Goal: Task Accomplishment & Management: Use online tool/utility

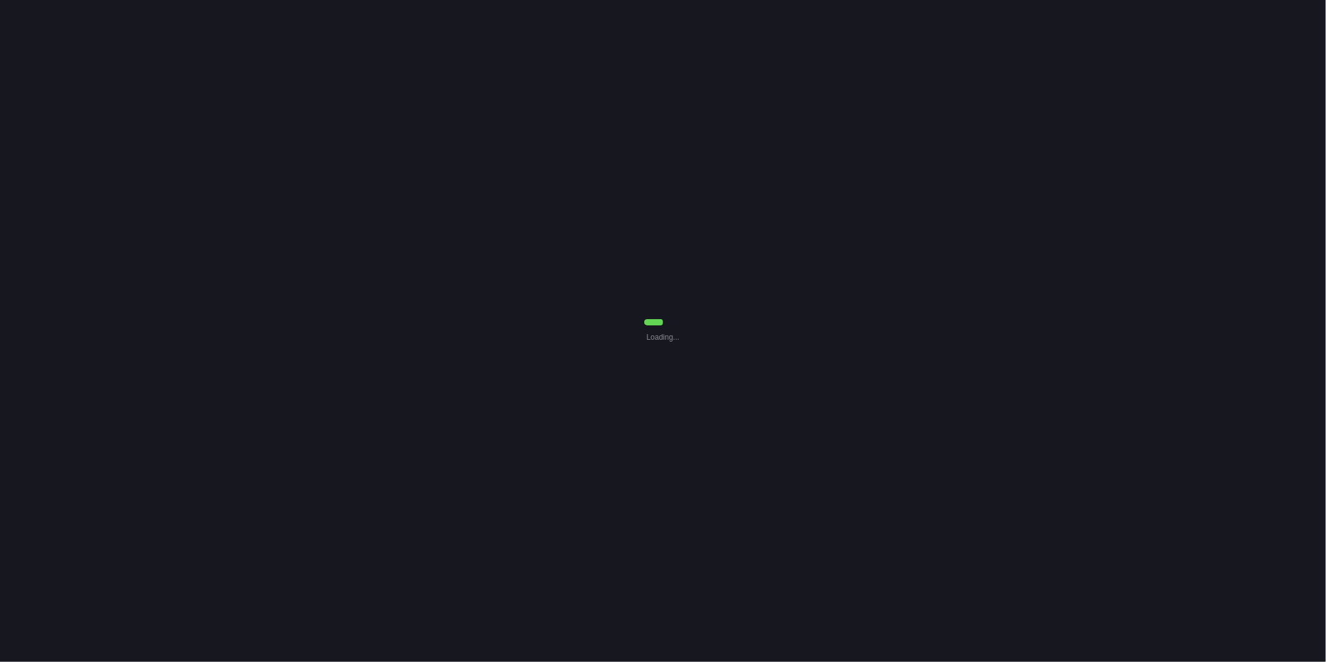
select select "30"
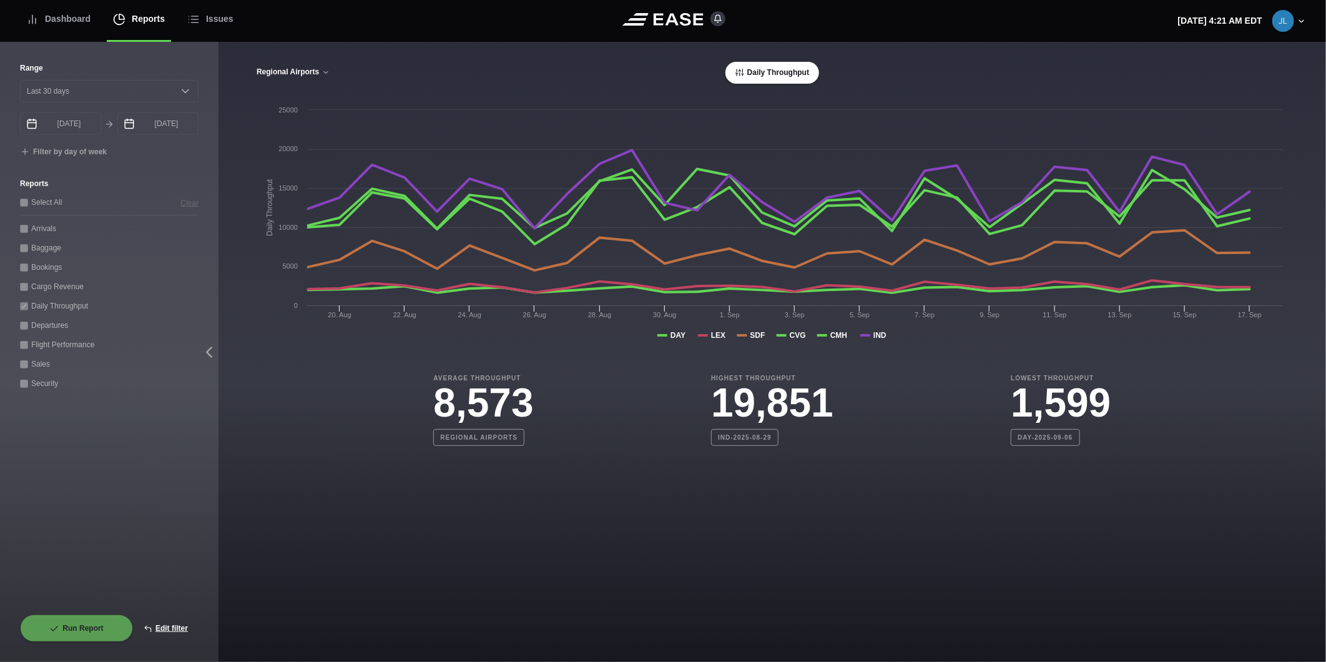
click at [272, 69] on button "Regional Airports" at bounding box center [293, 72] width 74 height 9
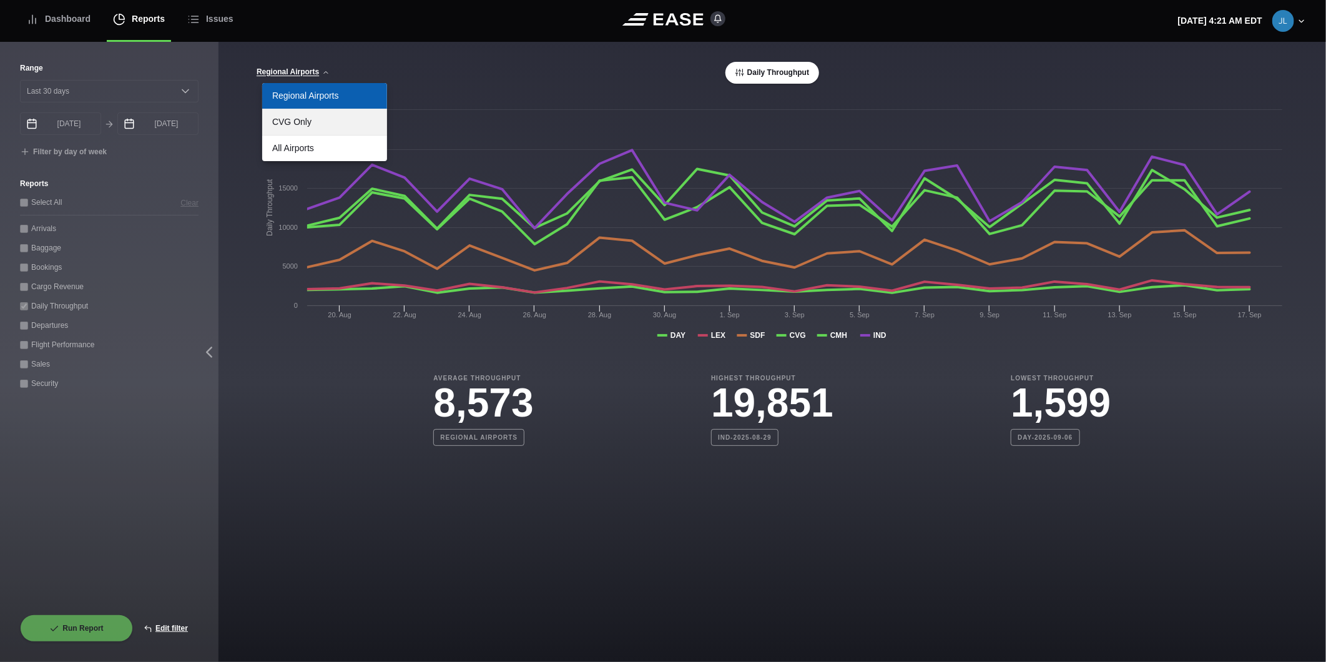
click at [275, 128] on link "CVG Only" at bounding box center [324, 122] width 125 height 26
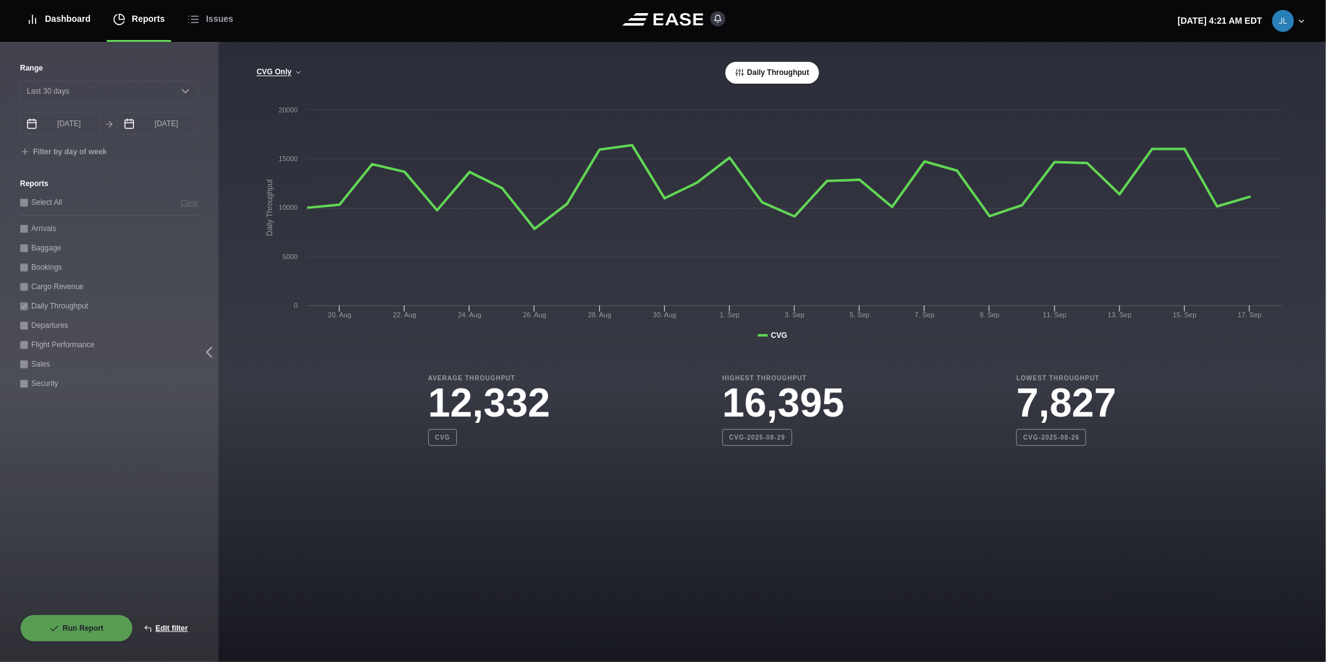
click at [70, 26] on div "Dashboard" at bounding box center [58, 19] width 64 height 42
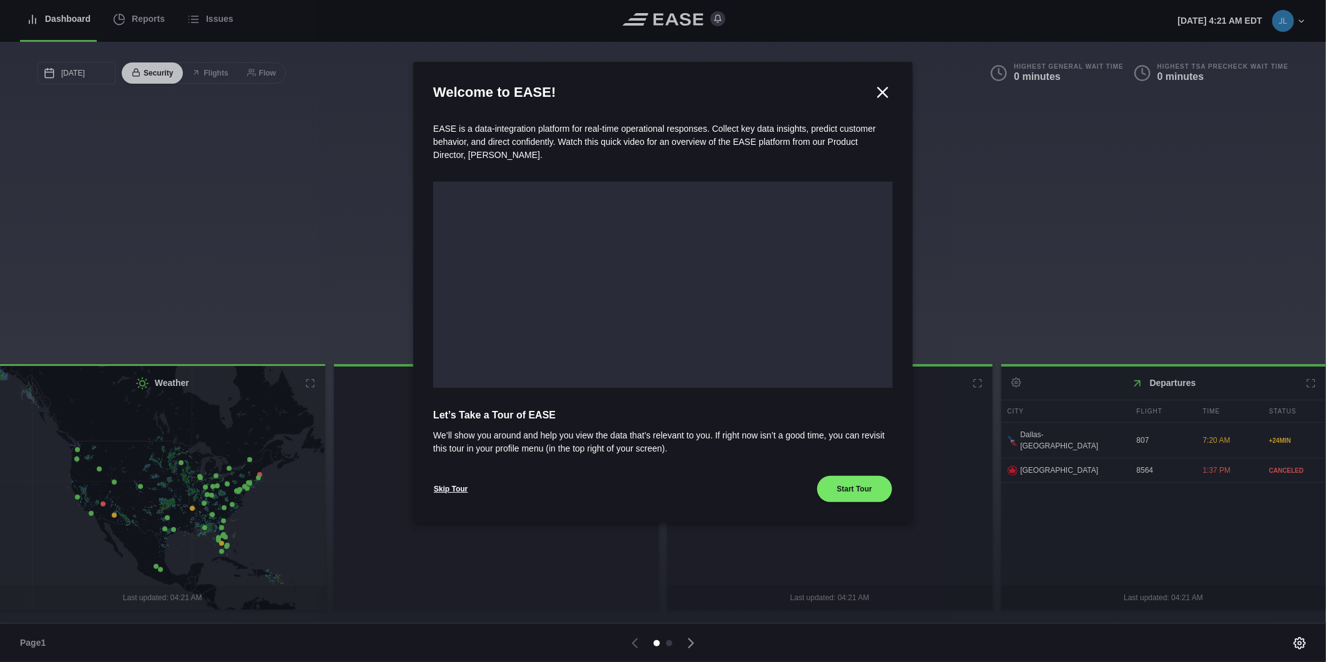
click at [114, 21] on div at bounding box center [663, 331] width 1326 height 662
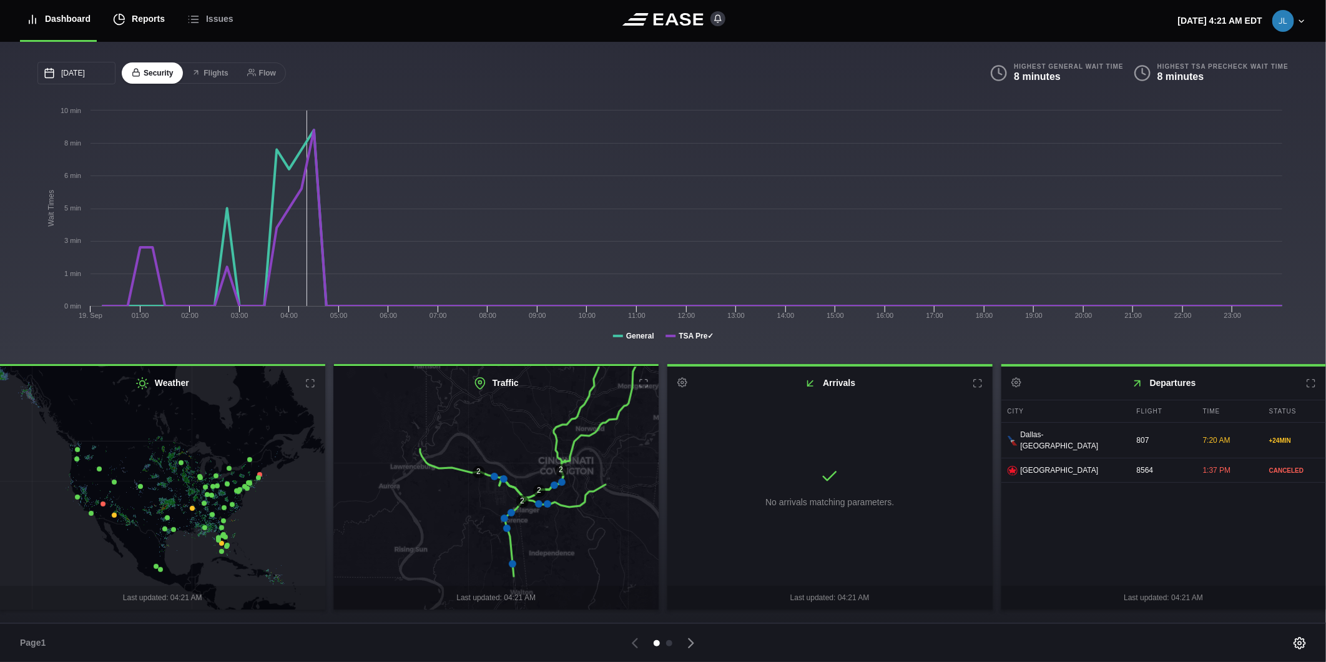
click at [114, 21] on icon at bounding box center [119, 19] width 12 height 12
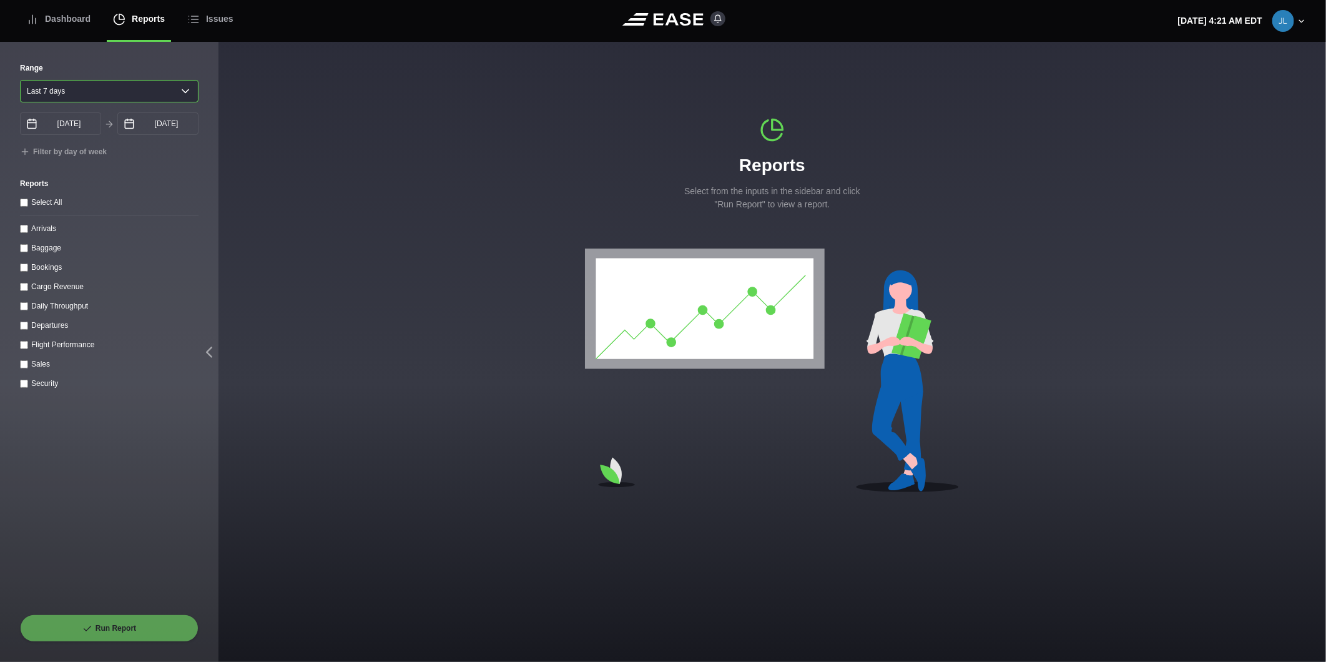
click at [107, 91] on select "[DATE] Last 7 days Last 14 days Last 30 days Last 6 weeks" at bounding box center [109, 91] width 179 height 22
select select "30"
click at [20, 80] on select "[DATE] Last 7 days Last 14 days Last 30 days Last 6 weeks" at bounding box center [109, 91] width 179 height 22
type input "[DATE]"
click at [28, 312] on div "Daily Throughput" at bounding box center [109, 305] width 179 height 13
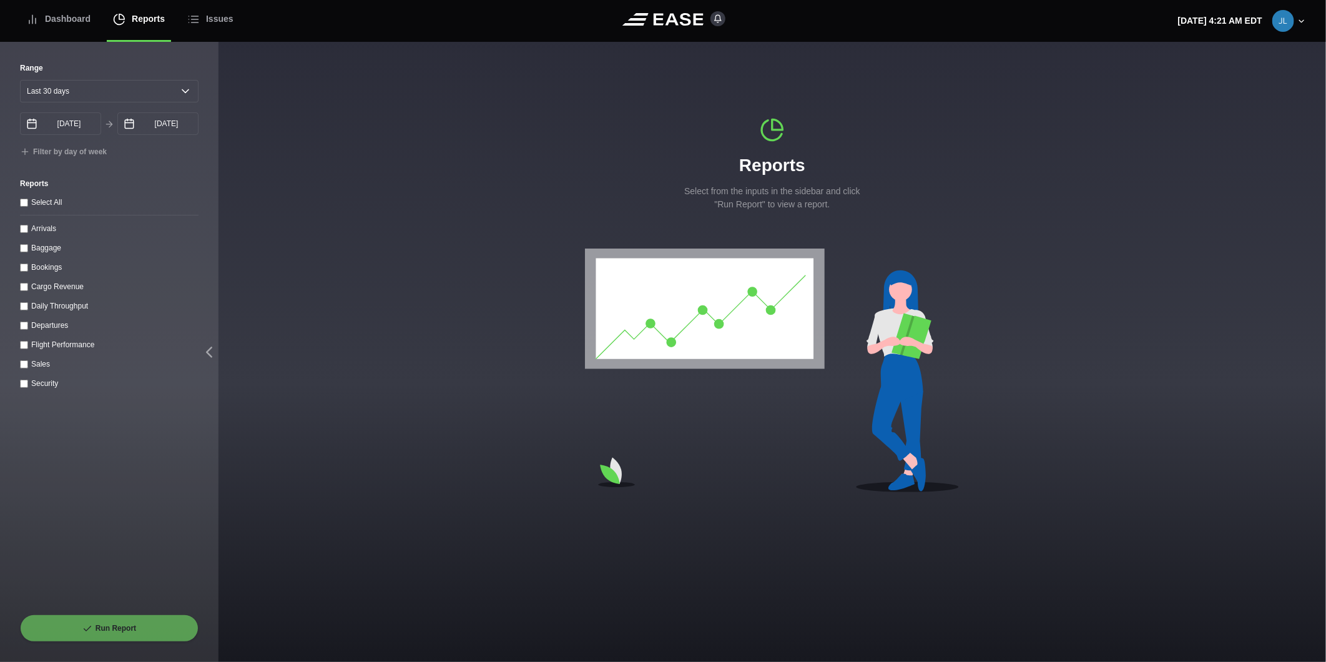
click at [27, 312] on div "Daily Throughput" at bounding box center [109, 305] width 179 height 13
click at [24, 310] on throughput "Daily Throughput" at bounding box center [24, 306] width 8 height 8
checkbox throughput "true"
click at [76, 629] on button "Run Report" at bounding box center [109, 627] width 179 height 27
select select "30"
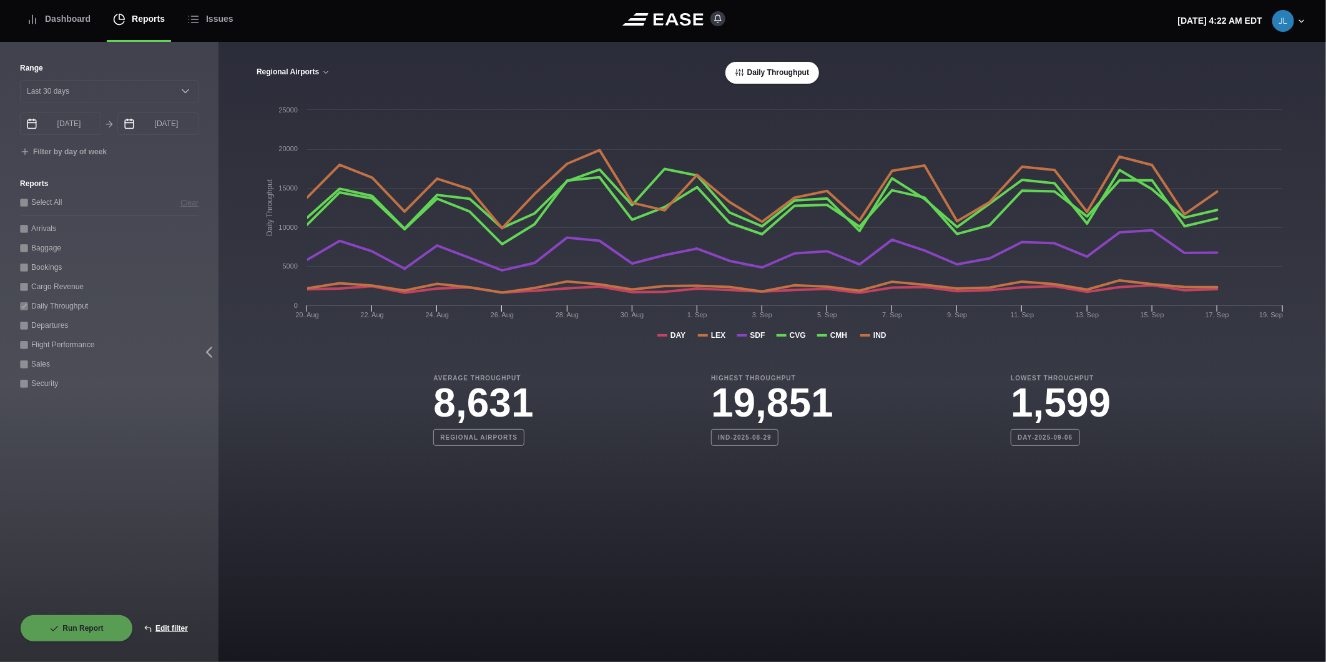
click at [309, 68] on button "Regional Airports" at bounding box center [293, 72] width 74 height 9
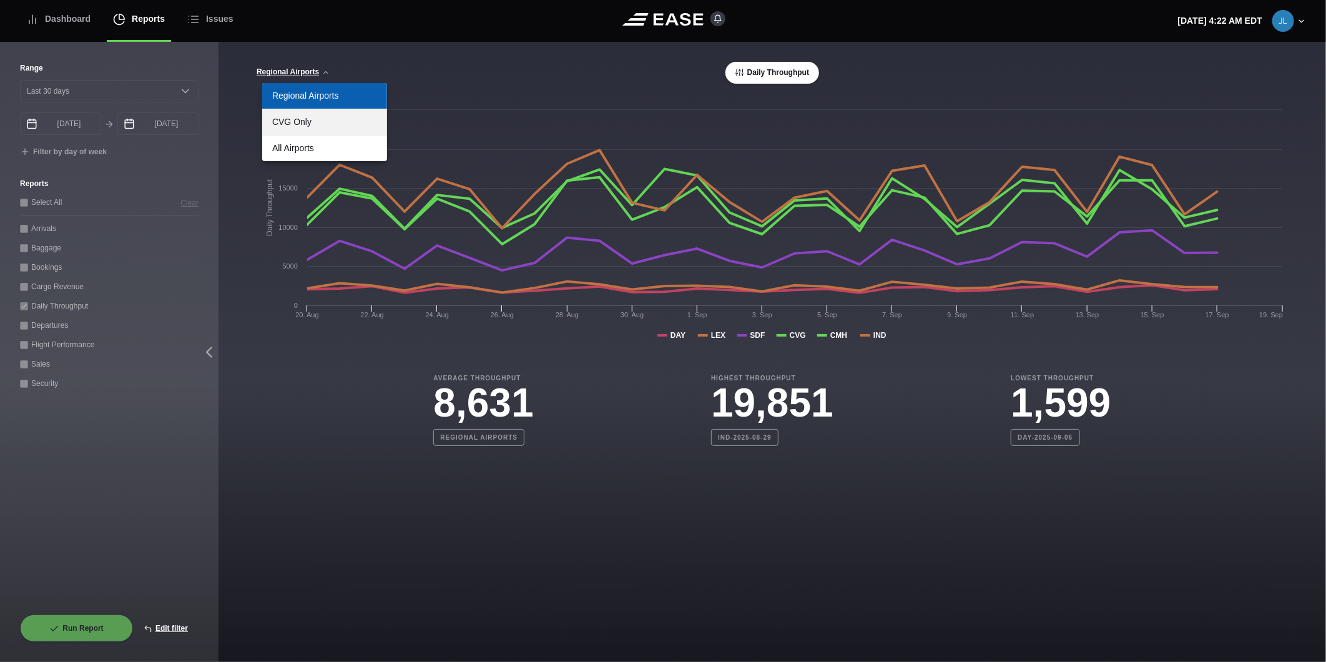
click at [288, 121] on link "CVG Only" at bounding box center [324, 122] width 125 height 26
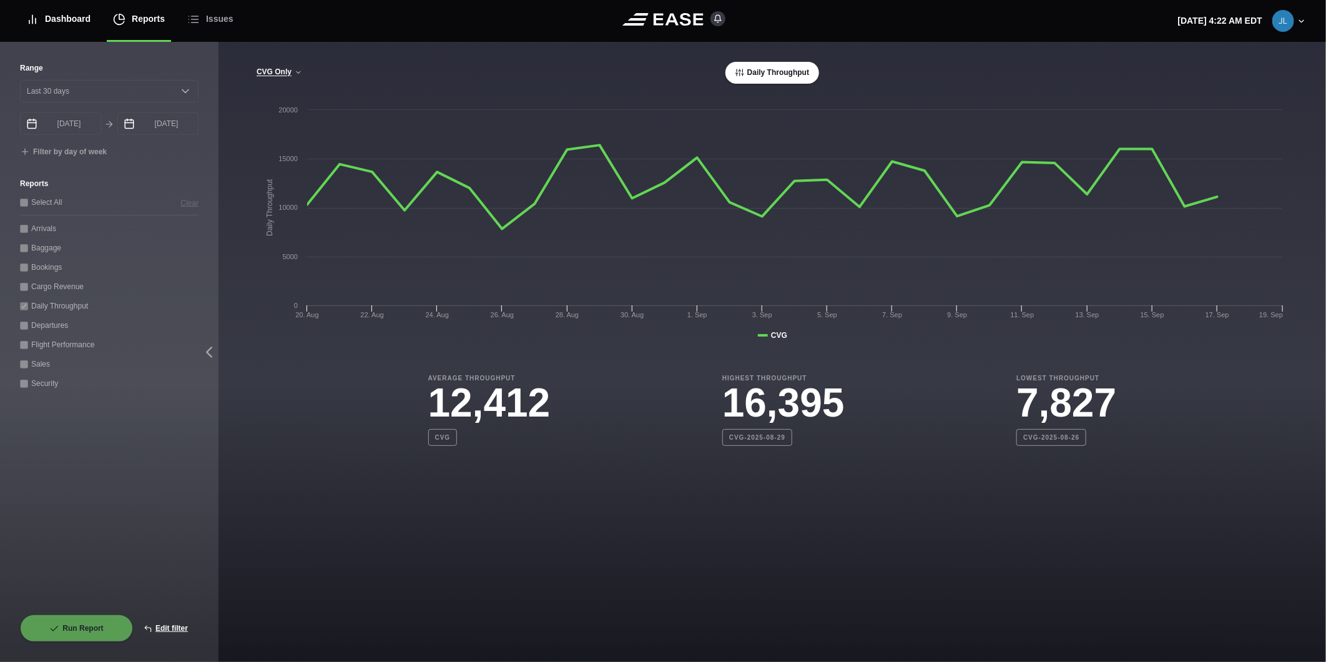
click at [62, 23] on div "Dashboard" at bounding box center [58, 19] width 64 height 42
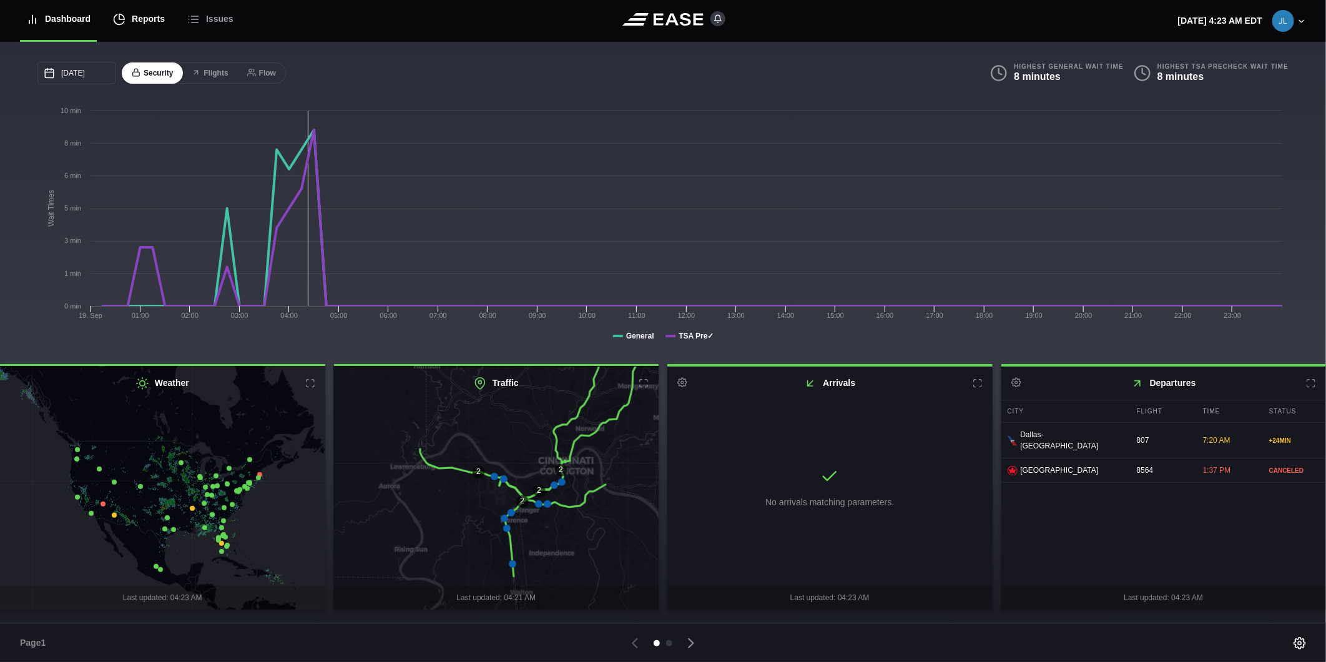
click at [145, 19] on div "Reports" at bounding box center [139, 19] width 52 height 42
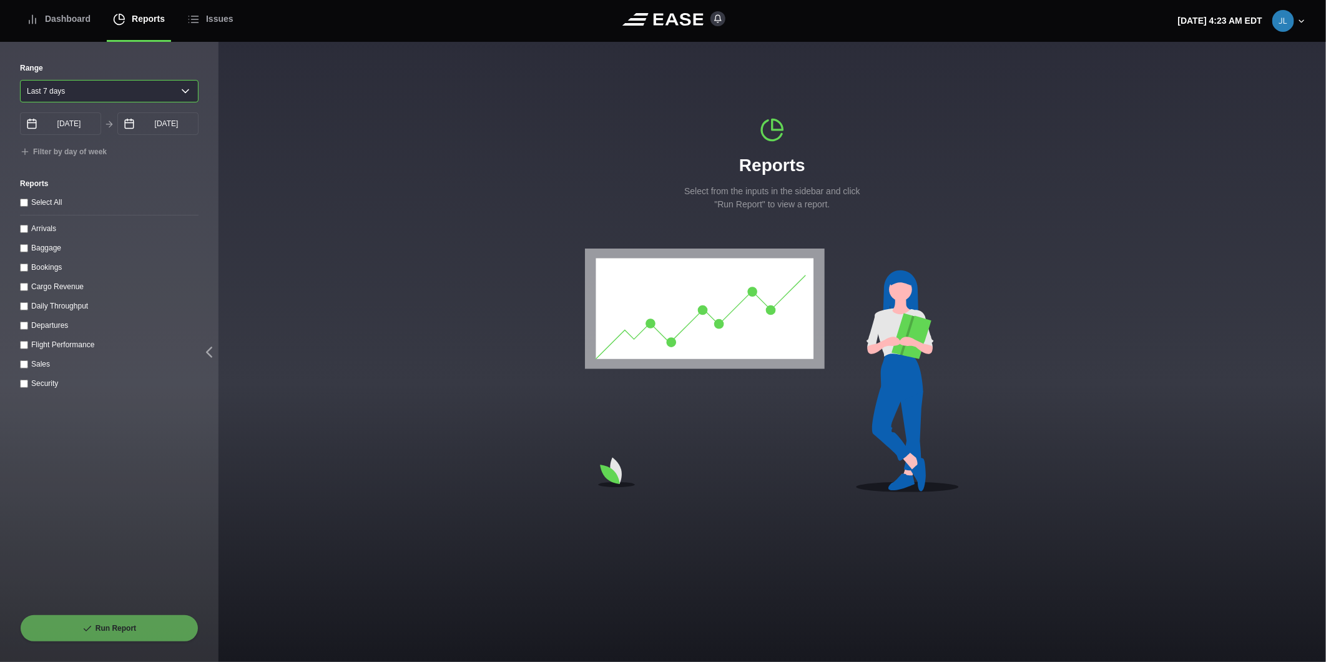
click at [79, 92] on select "[DATE] Last 7 days Last 14 days Last 30 days Last 6 weeks" at bounding box center [109, 91] width 179 height 22
select select "1"
click at [20, 80] on select "[DATE] Last 7 days Last 14 days Last 30 days Last 6 weeks" at bounding box center [109, 91] width 179 height 22
type input "[DATE]"
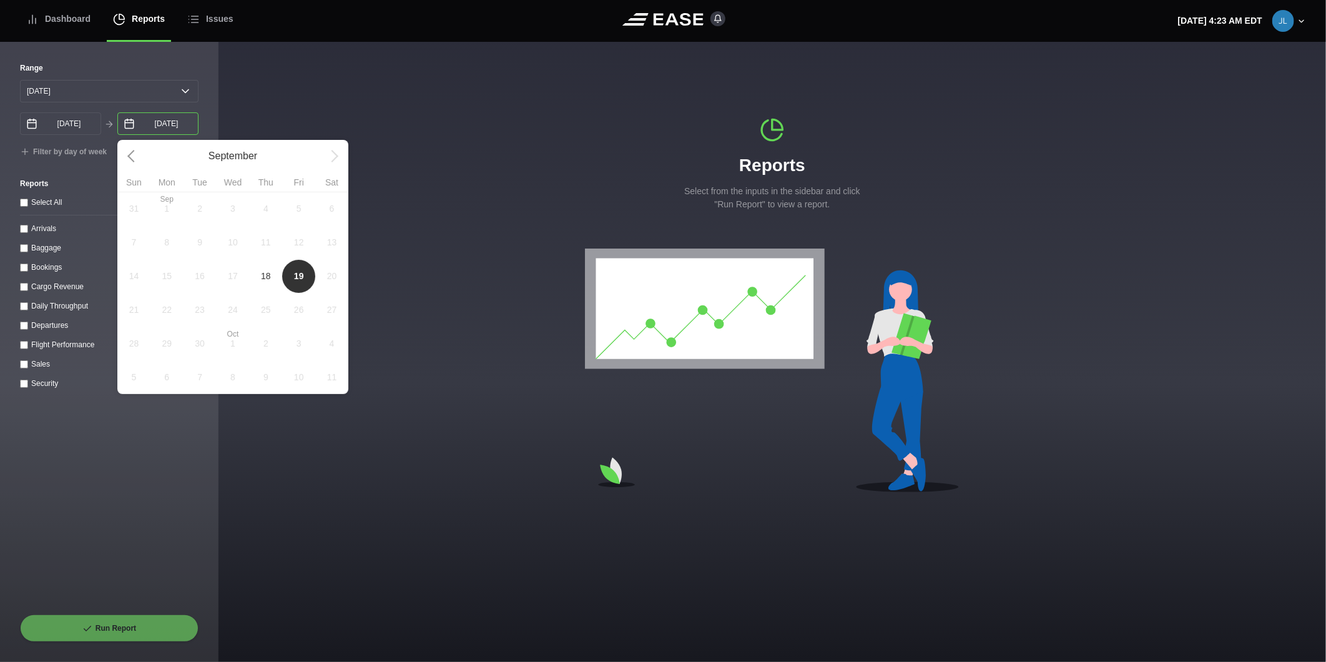
drag, startPoint x: 142, startPoint y: 124, endPoint x: 150, endPoint y: 130, distance: 10.2
click at [142, 124] on input "[DATE]" at bounding box center [157, 123] width 81 height 22
drag, startPoint x: 267, startPoint y: 278, endPoint x: 157, endPoint y: 267, distance: 110.4
click at [265, 277] on span "18" at bounding box center [266, 276] width 10 height 13
type input "[DATE]"
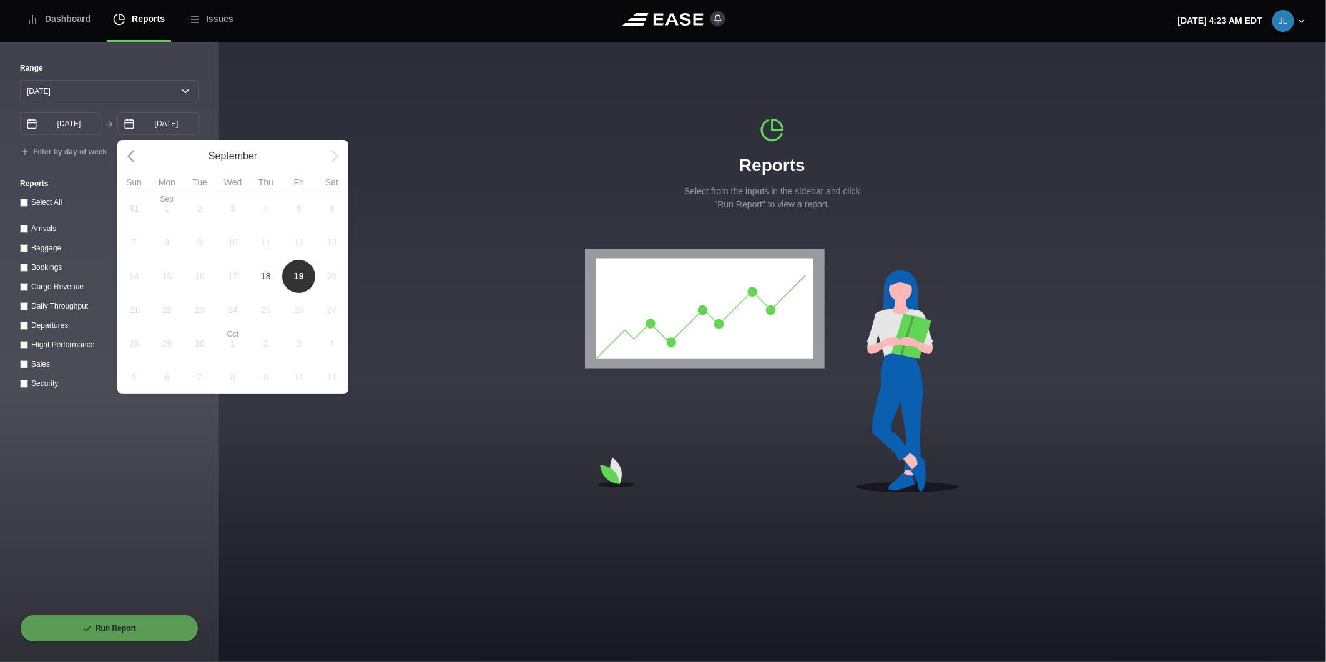
select select "0"
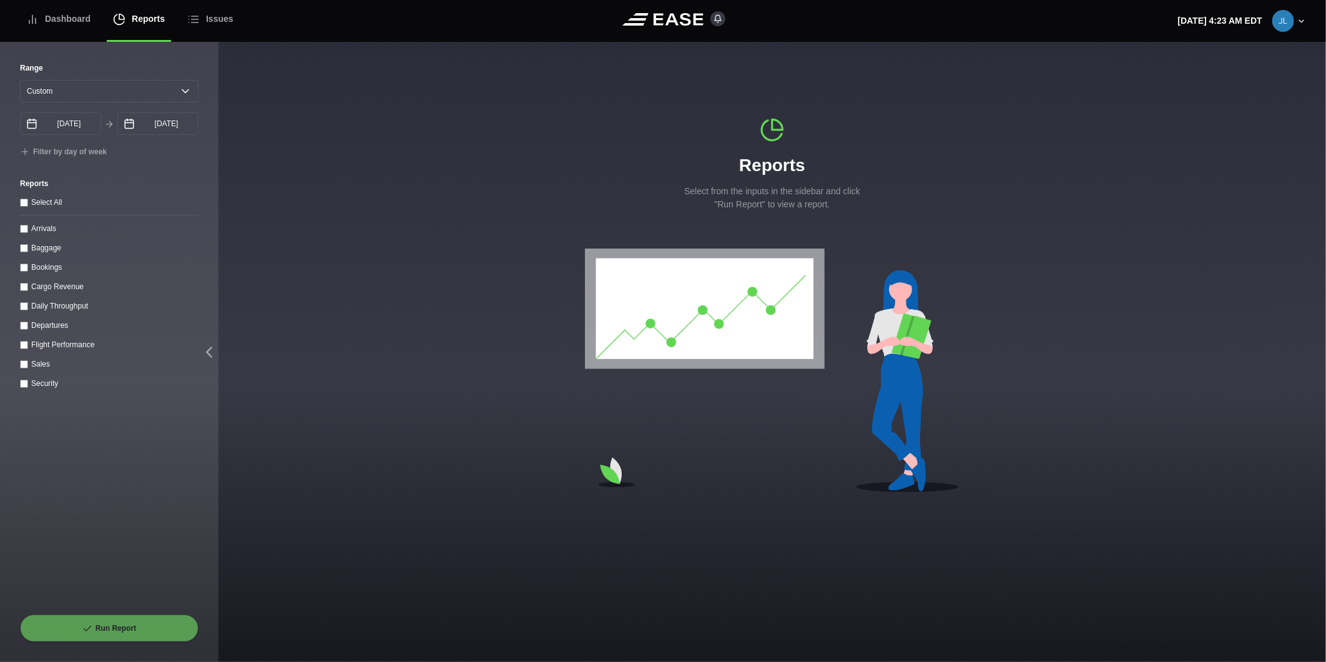
click at [47, 233] on label "Arrivals" at bounding box center [43, 228] width 25 height 9
click at [28, 233] on input "Arrivals" at bounding box center [24, 229] width 8 height 8
checkbox input "true"
click at [117, 631] on button "Run Report" at bounding box center [109, 627] width 179 height 27
select select "0"
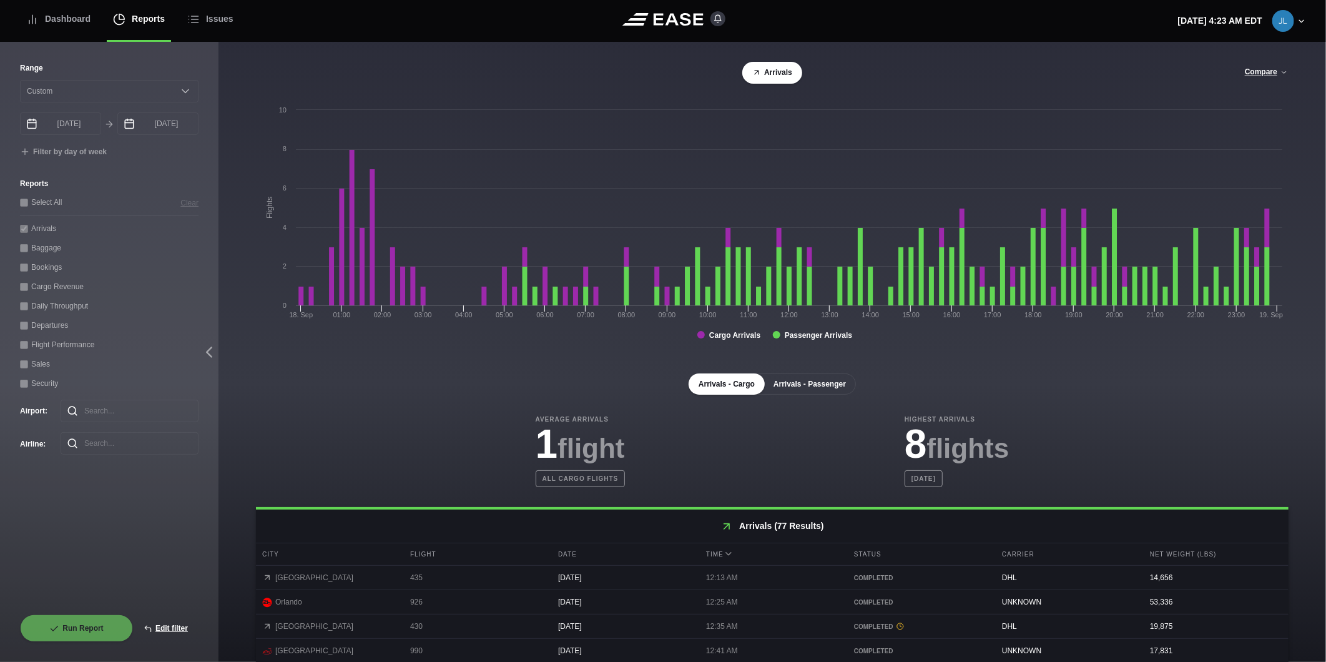
click at [817, 383] on button "Arrivals - Passenger" at bounding box center [809, 383] width 92 height 21
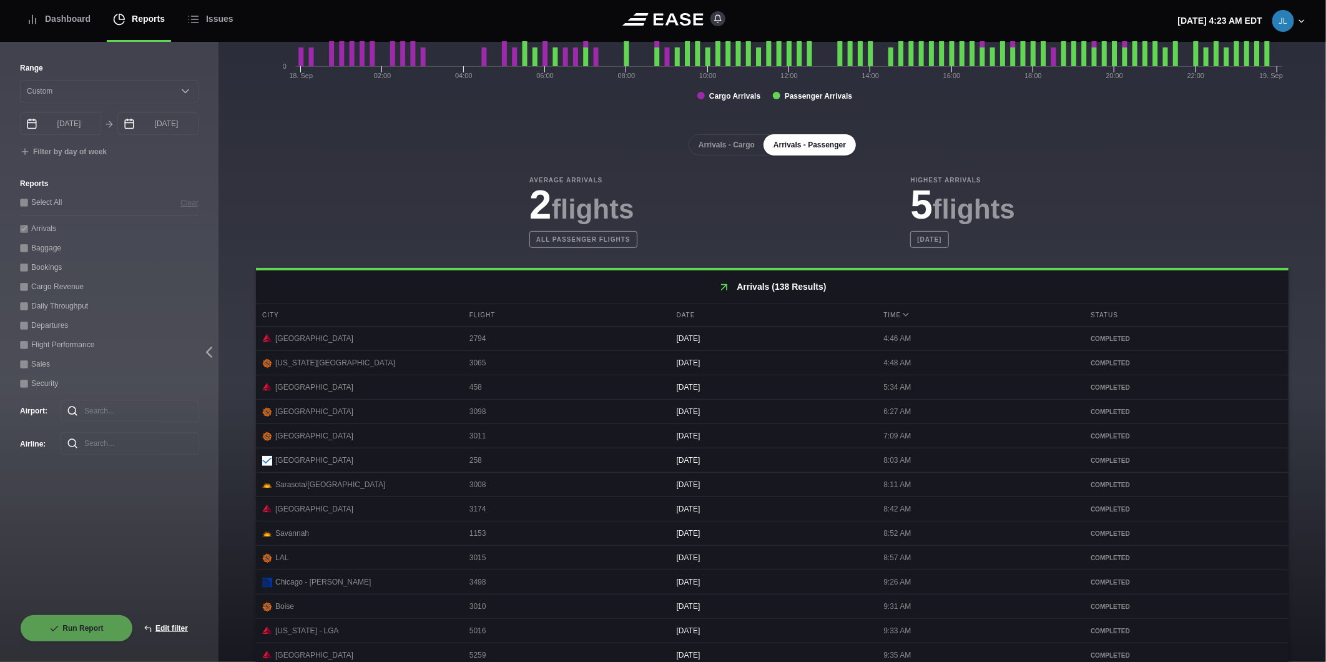
scroll to position [438, 0]
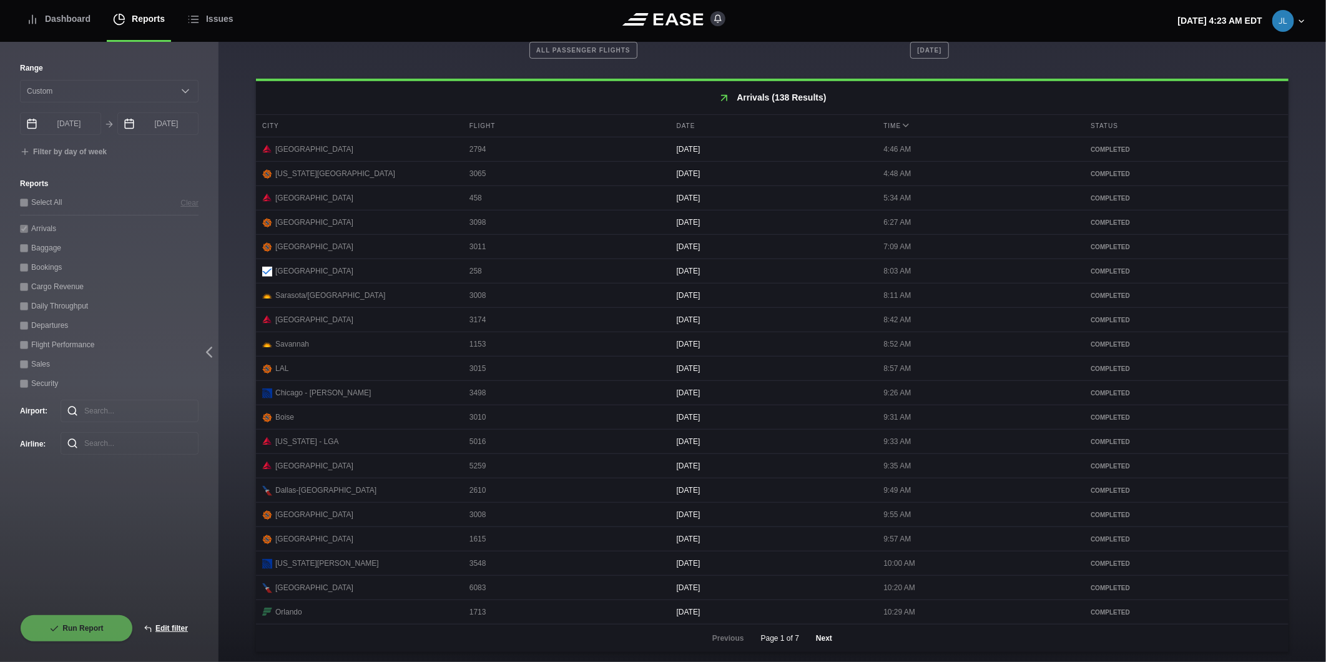
click at [812, 632] on button "Next" at bounding box center [823, 637] width 37 height 27
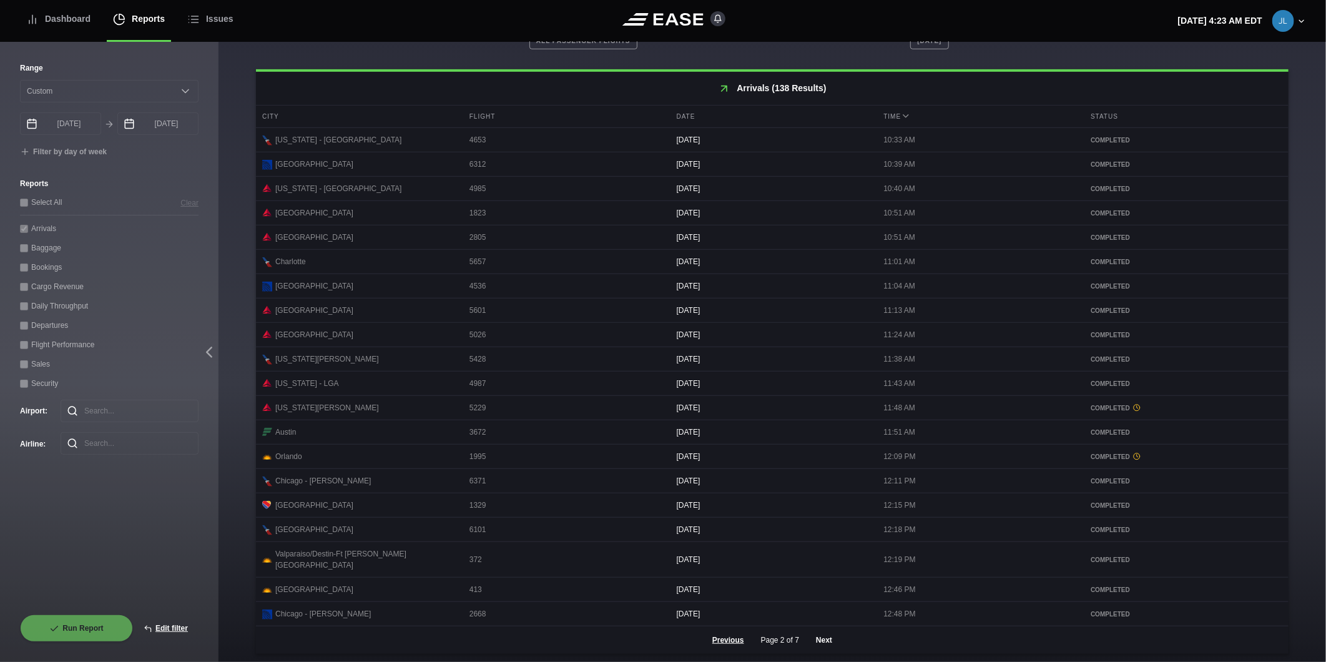
click at [823, 639] on button "Next" at bounding box center [823, 639] width 37 height 27
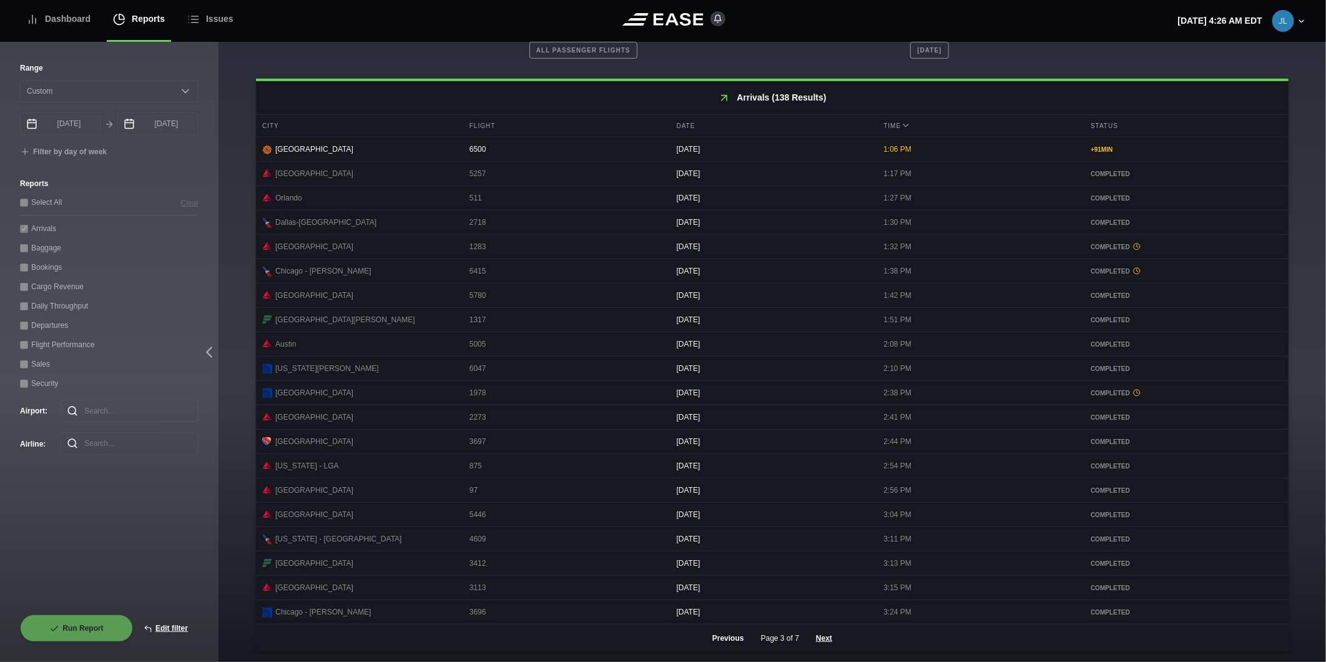
click at [727, 639] on button "Previous" at bounding box center [728, 637] width 53 height 27
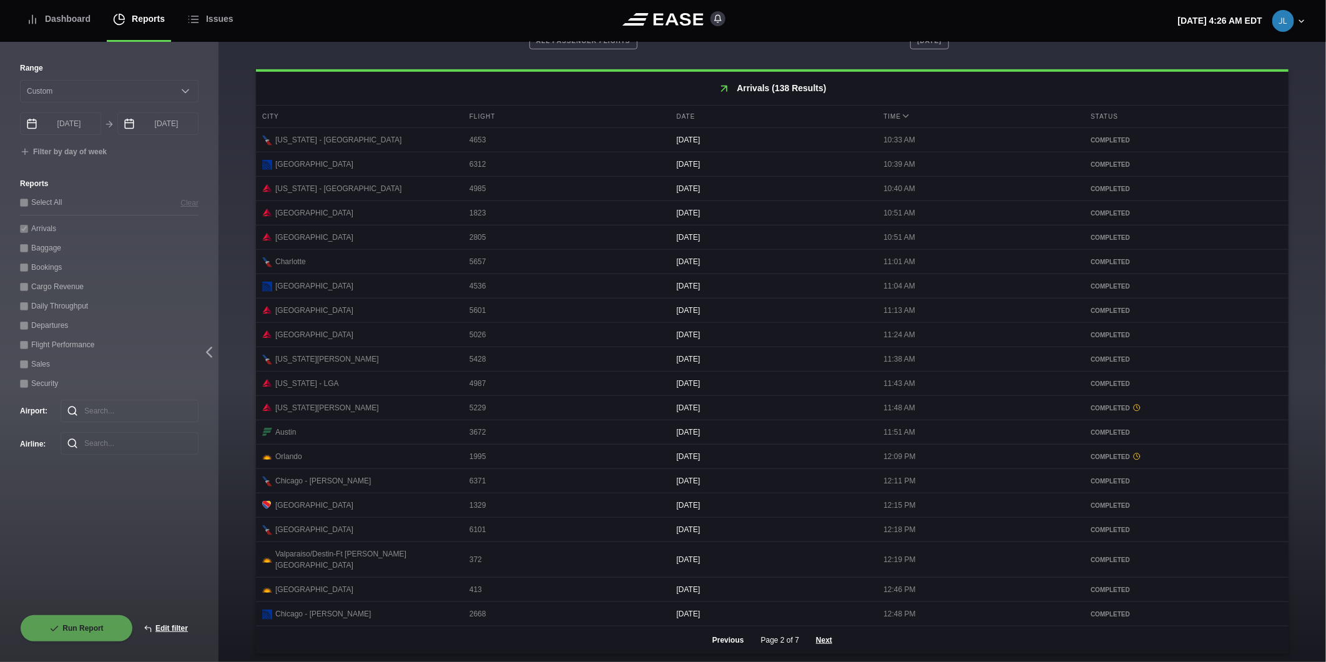
click at [727, 639] on button "Previous" at bounding box center [728, 639] width 53 height 27
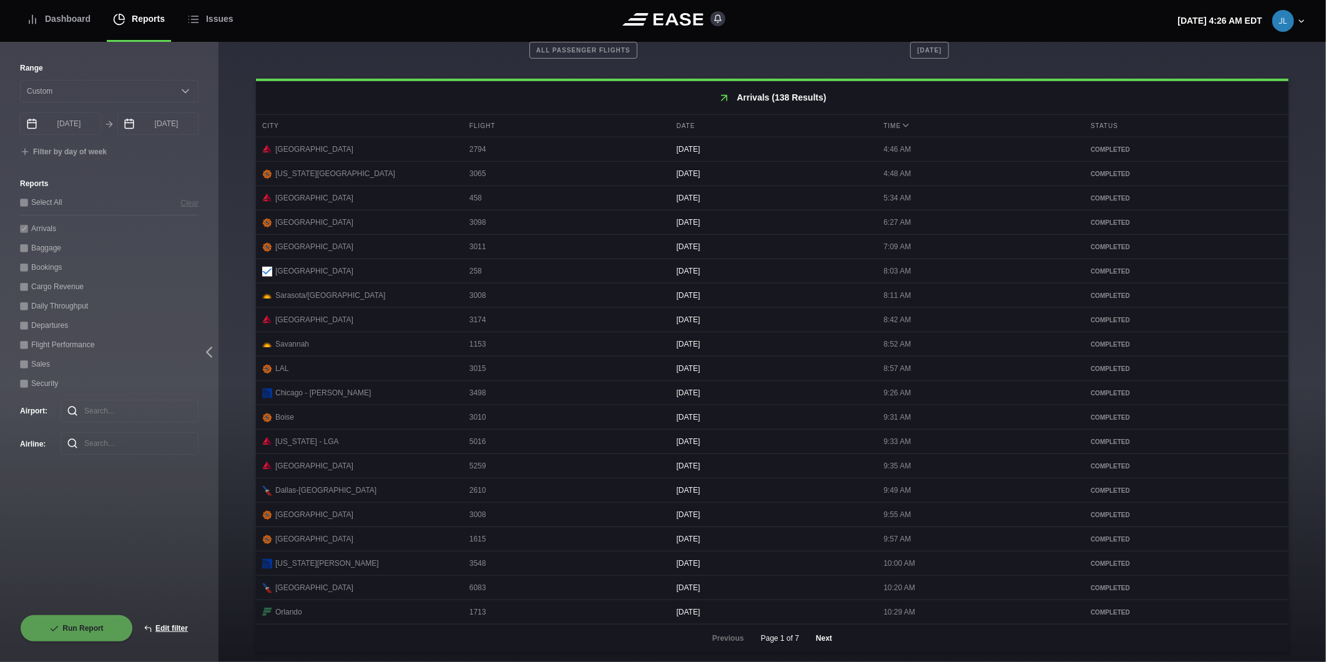
click at [810, 642] on button "Next" at bounding box center [823, 637] width 37 height 27
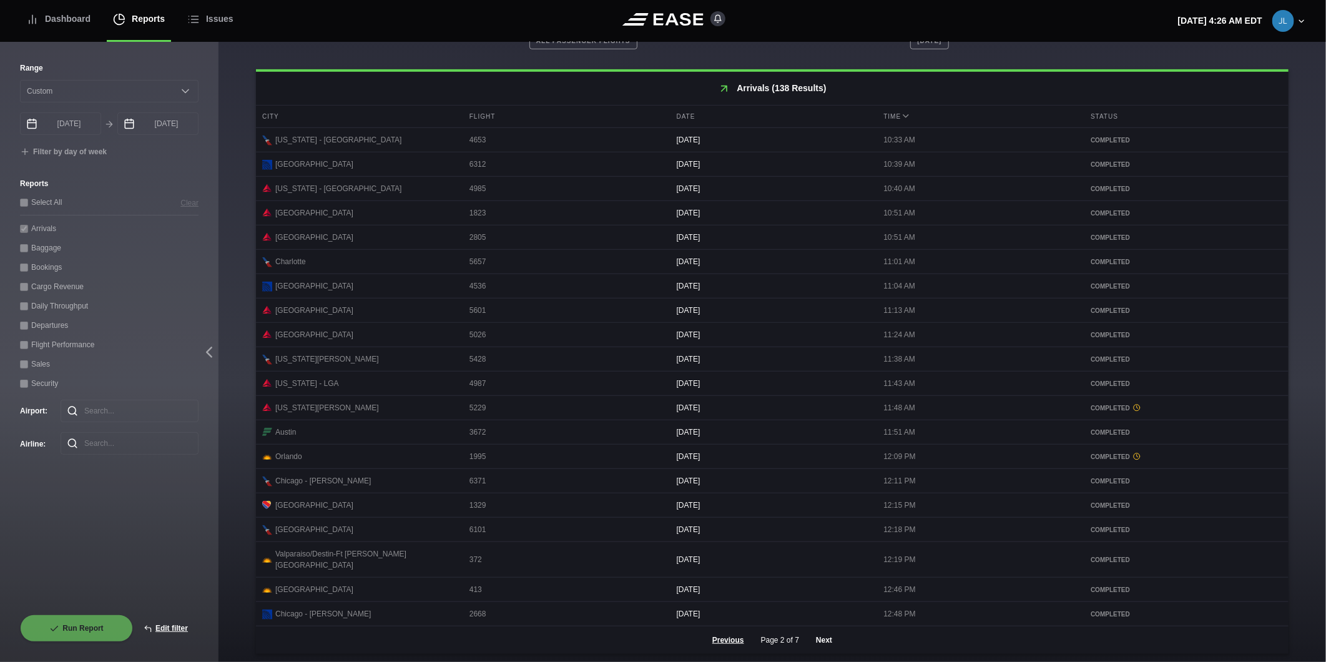
click at [810, 642] on button "Next" at bounding box center [823, 639] width 37 height 27
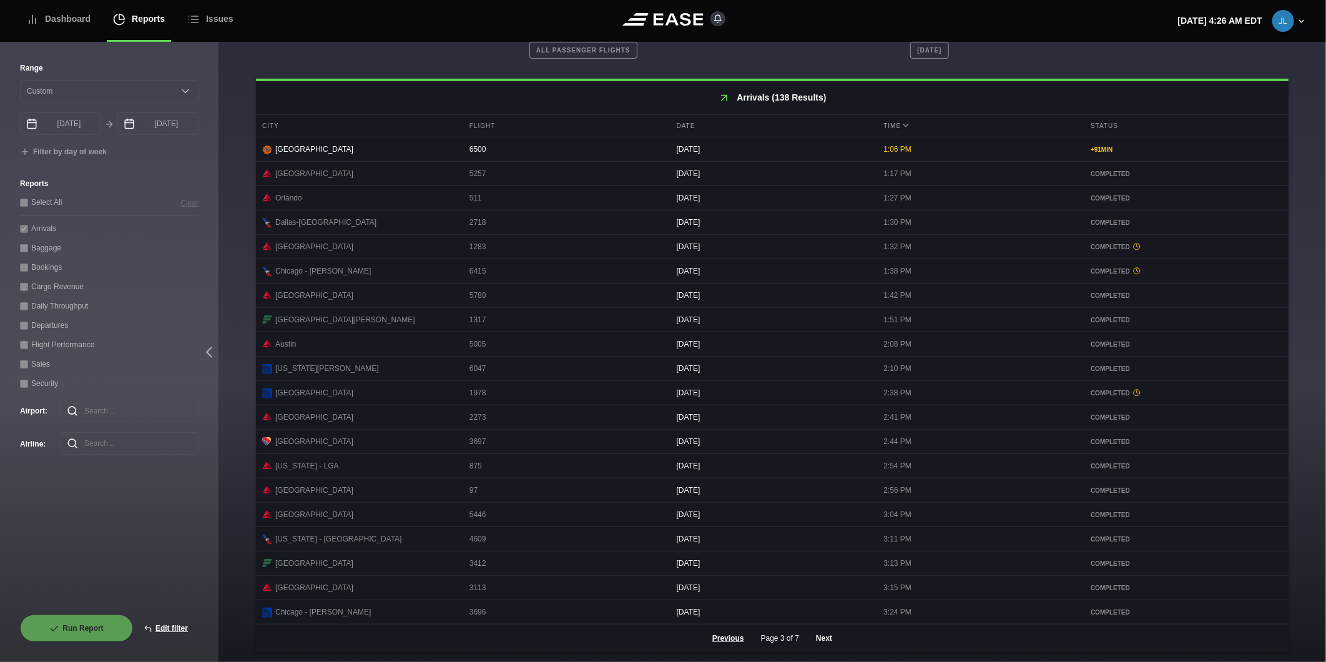
click at [822, 635] on button "Next" at bounding box center [823, 637] width 37 height 27
click at [821, 639] on button "Next" at bounding box center [823, 637] width 37 height 27
click at [825, 636] on button "Next" at bounding box center [823, 637] width 37 height 27
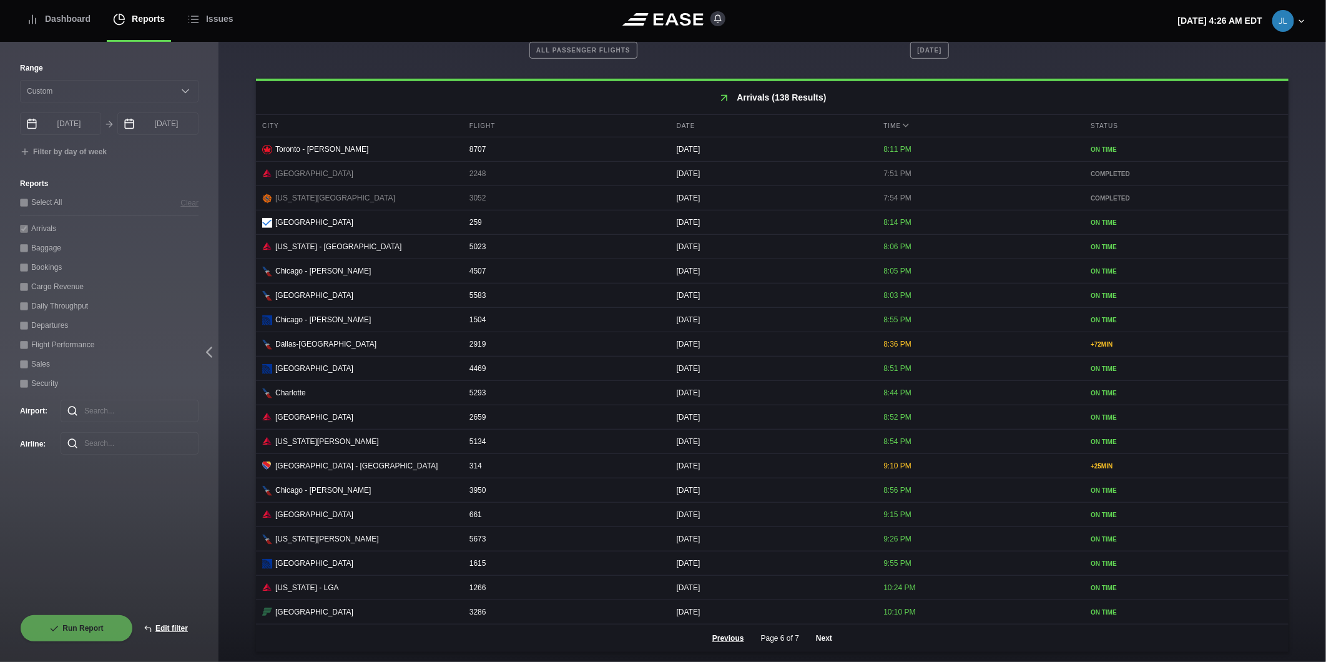
click at [827, 634] on button "Next" at bounding box center [823, 637] width 37 height 27
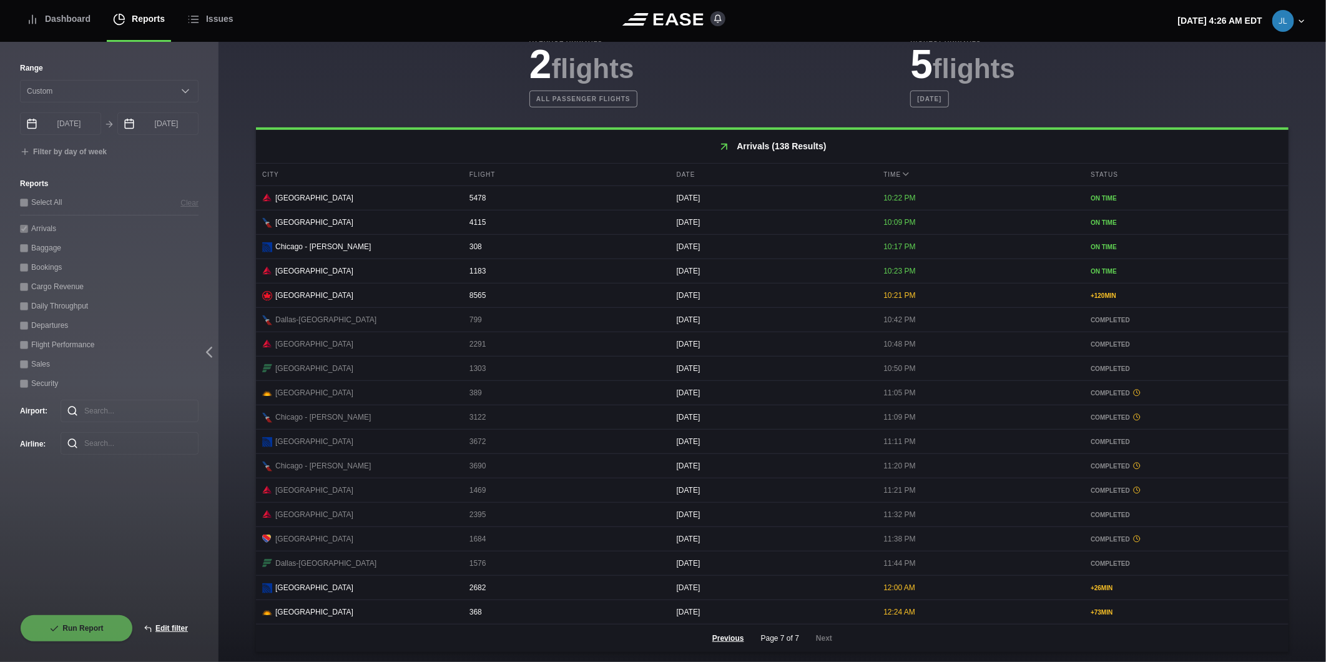
scroll to position [388, 0]
click at [71, 11] on div "Dashboard" at bounding box center [58, 19] width 64 height 42
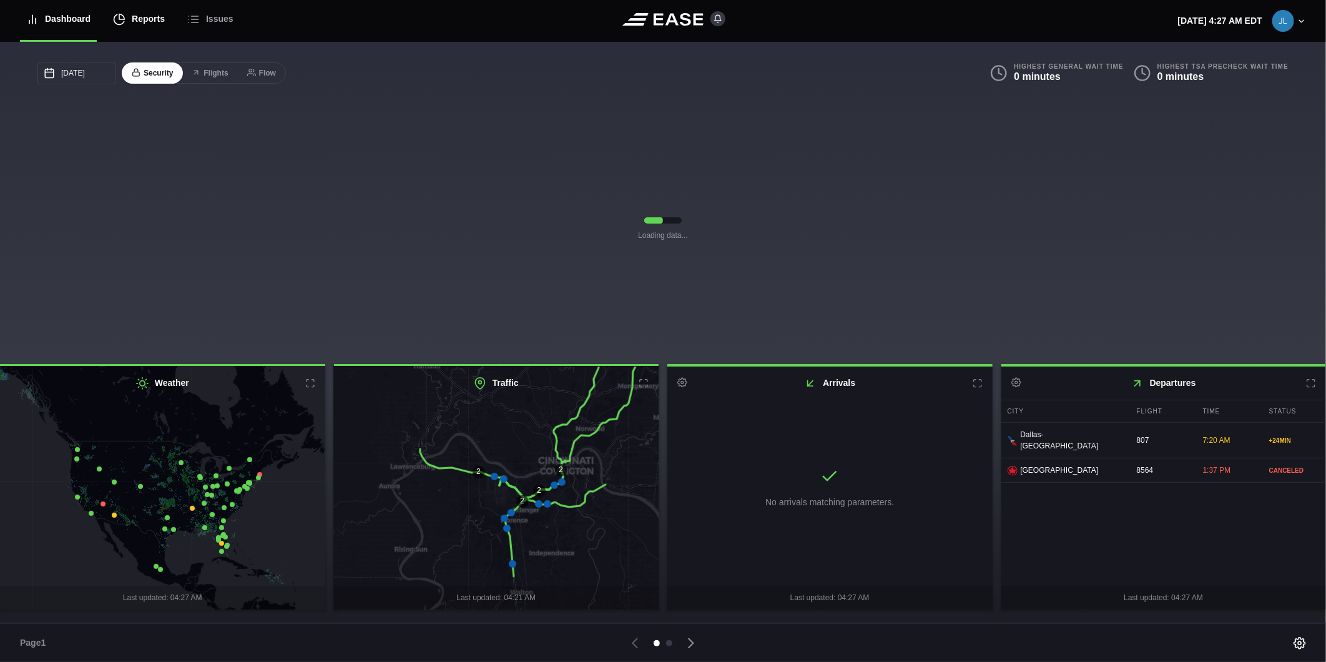
click at [132, 10] on div "Reports" at bounding box center [139, 19] width 52 height 42
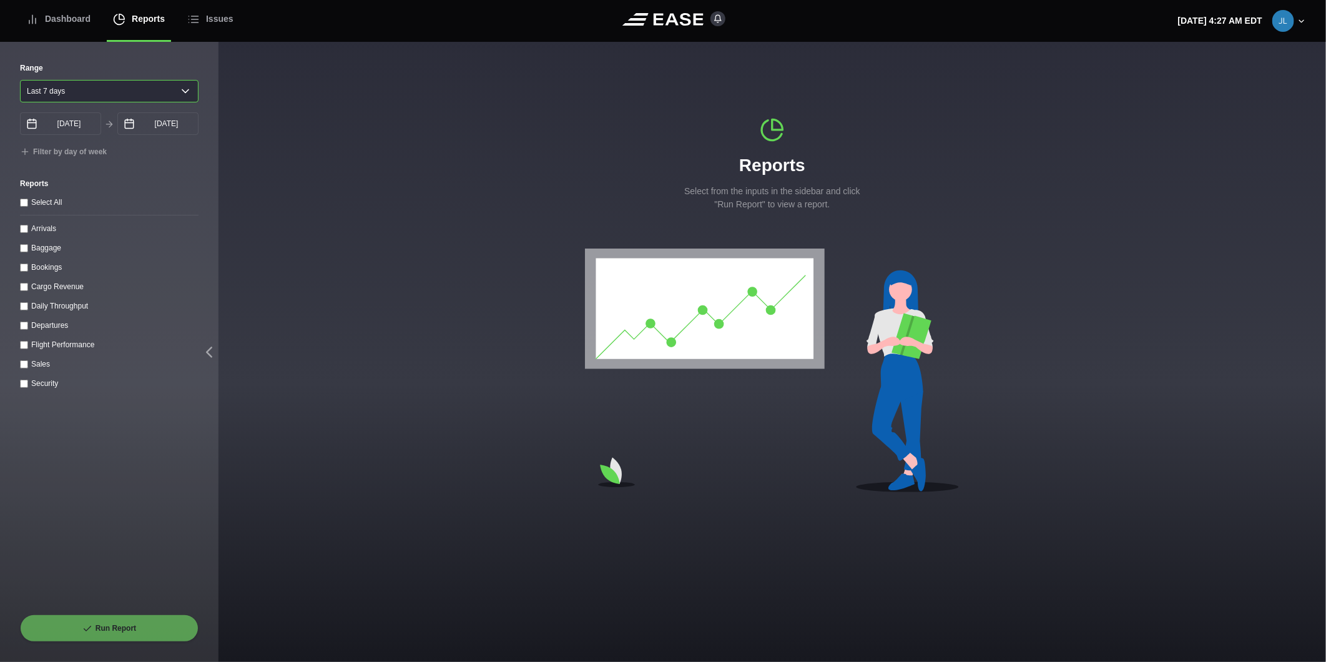
drag, startPoint x: 95, startPoint y: 96, endPoint x: 107, endPoint y: 105, distance: 15.1
click at [96, 96] on select "[DATE] Last 7 days Last 14 days Last 30 days Last 6 weeks" at bounding box center [109, 91] width 179 height 22
select select "1"
click at [20, 80] on select "[DATE] Last 7 days Last 14 days Last 30 days Last 6 weeks" at bounding box center [109, 91] width 179 height 22
type input "[DATE]"
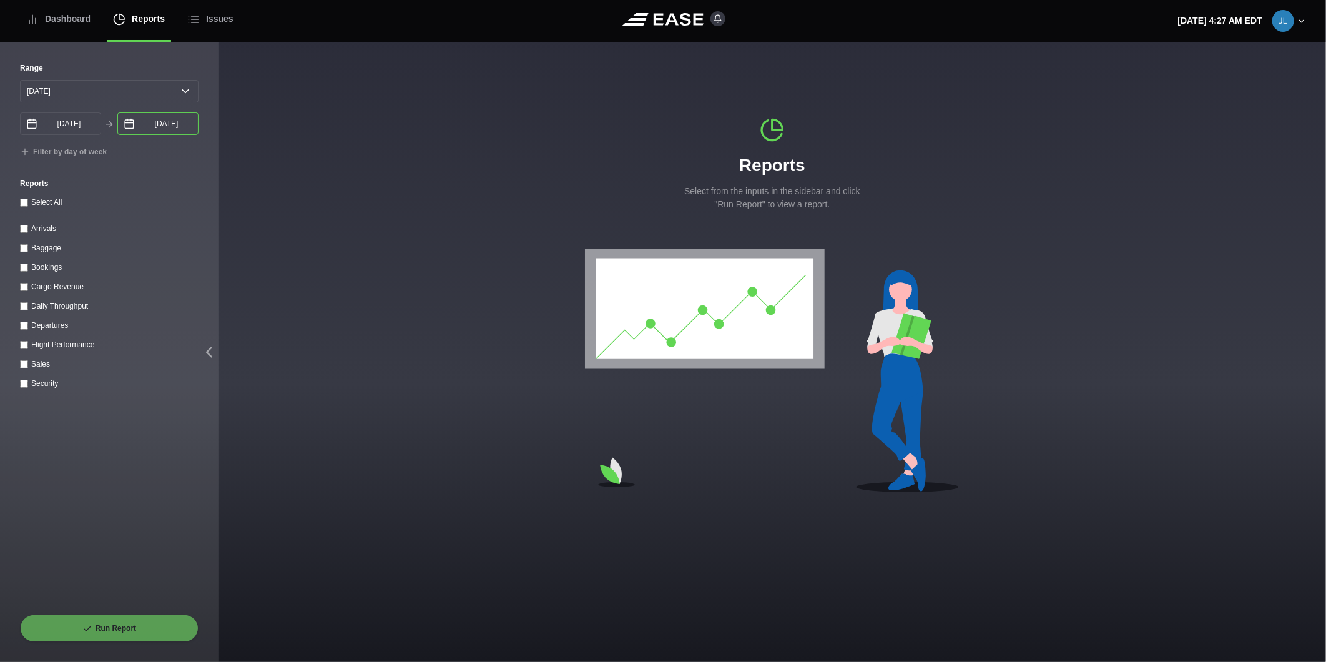
click at [145, 126] on input "[DATE]" at bounding box center [157, 123] width 81 height 22
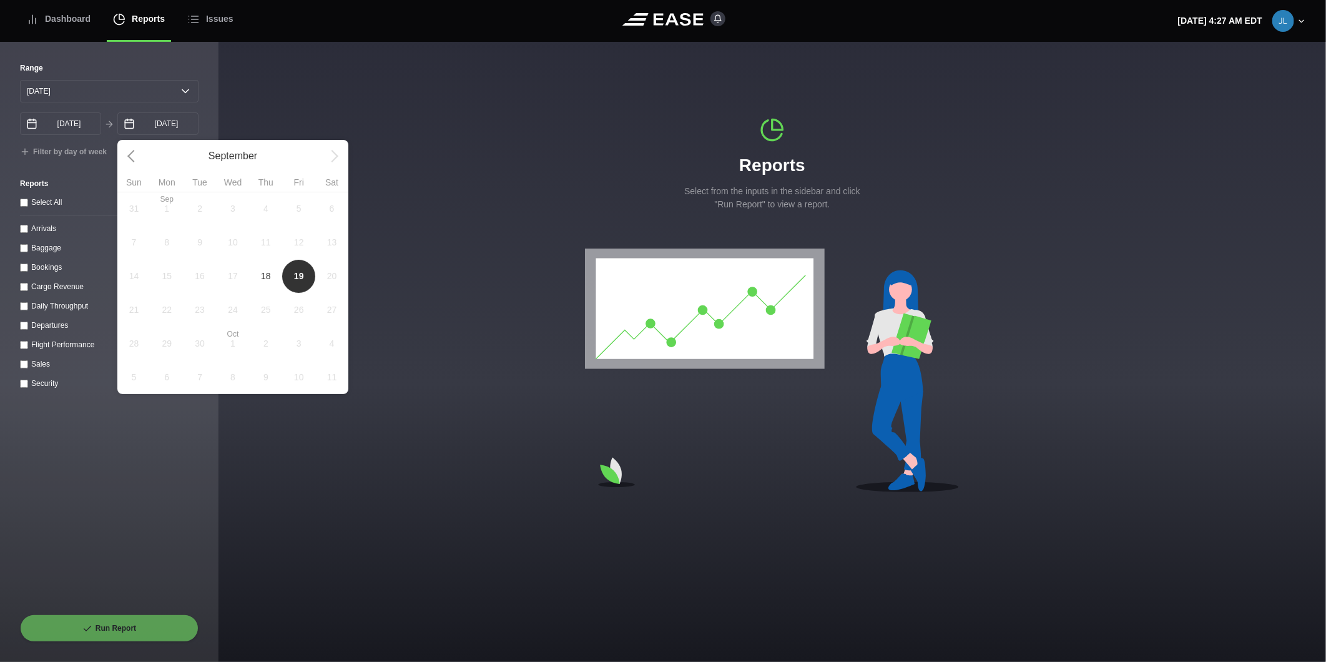
click at [262, 278] on span "18" at bounding box center [266, 276] width 10 height 13
type input "[DATE]"
select select "0"
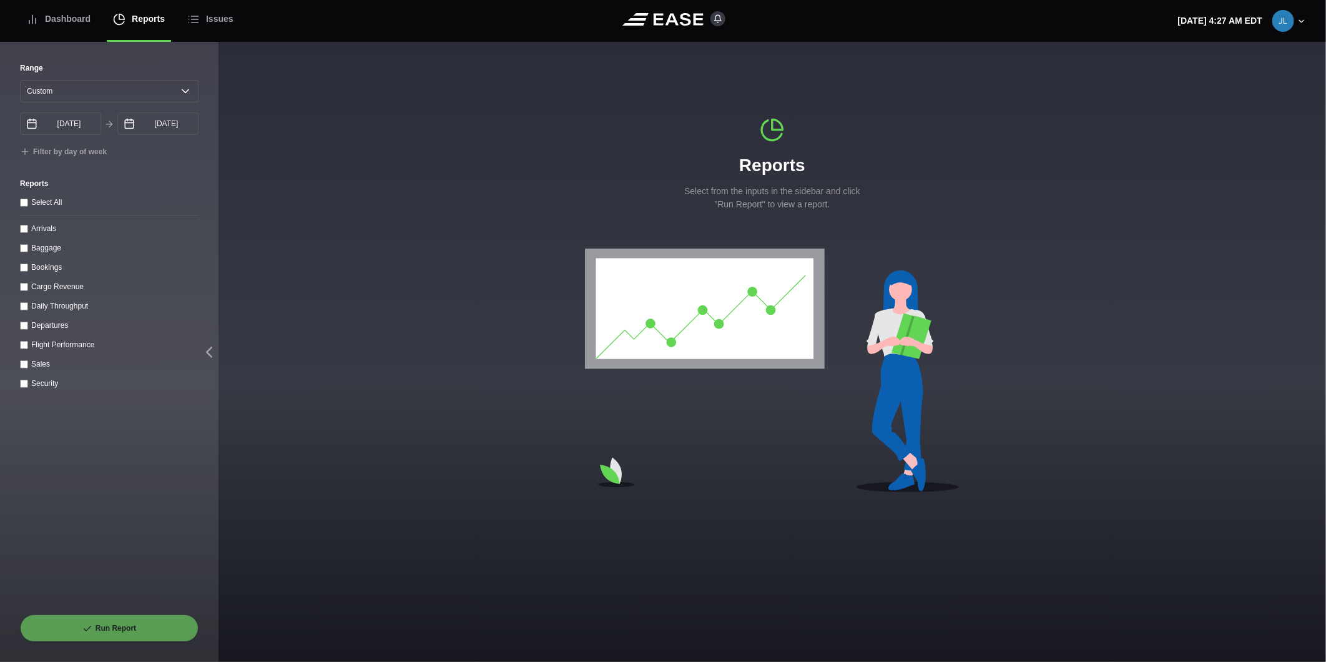
click at [42, 328] on label "Departures" at bounding box center [49, 325] width 37 height 9
click at [28, 328] on input "Departures" at bounding box center [24, 326] width 8 height 8
checkbox input "true"
click at [119, 629] on button "Run Report" at bounding box center [109, 627] width 179 height 27
select select "0"
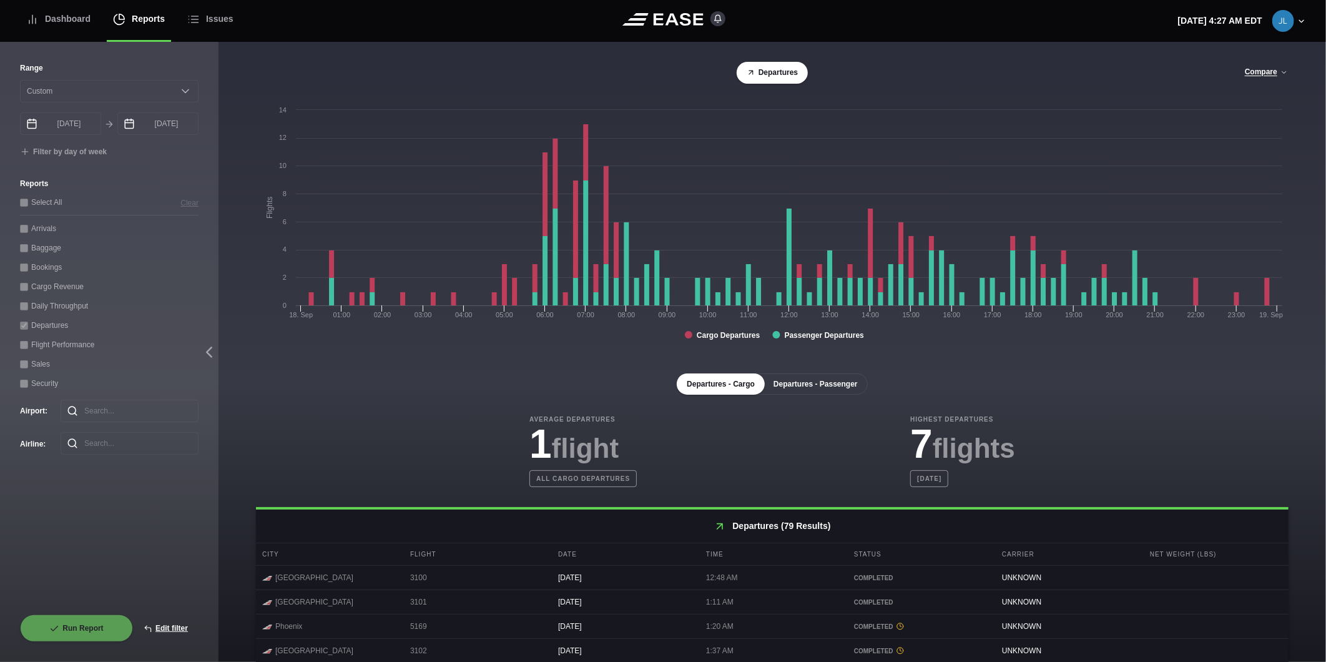
click at [808, 392] on button "Departures - Passenger" at bounding box center [815, 383] width 104 height 21
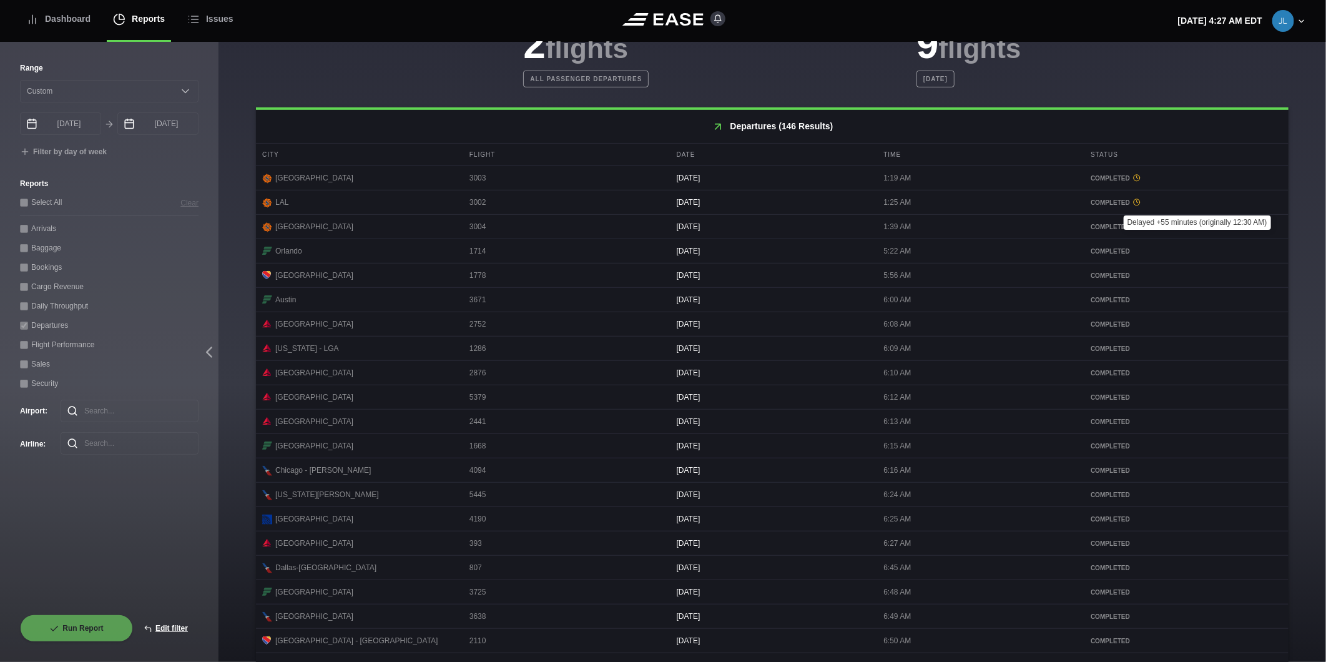
scroll to position [438, 0]
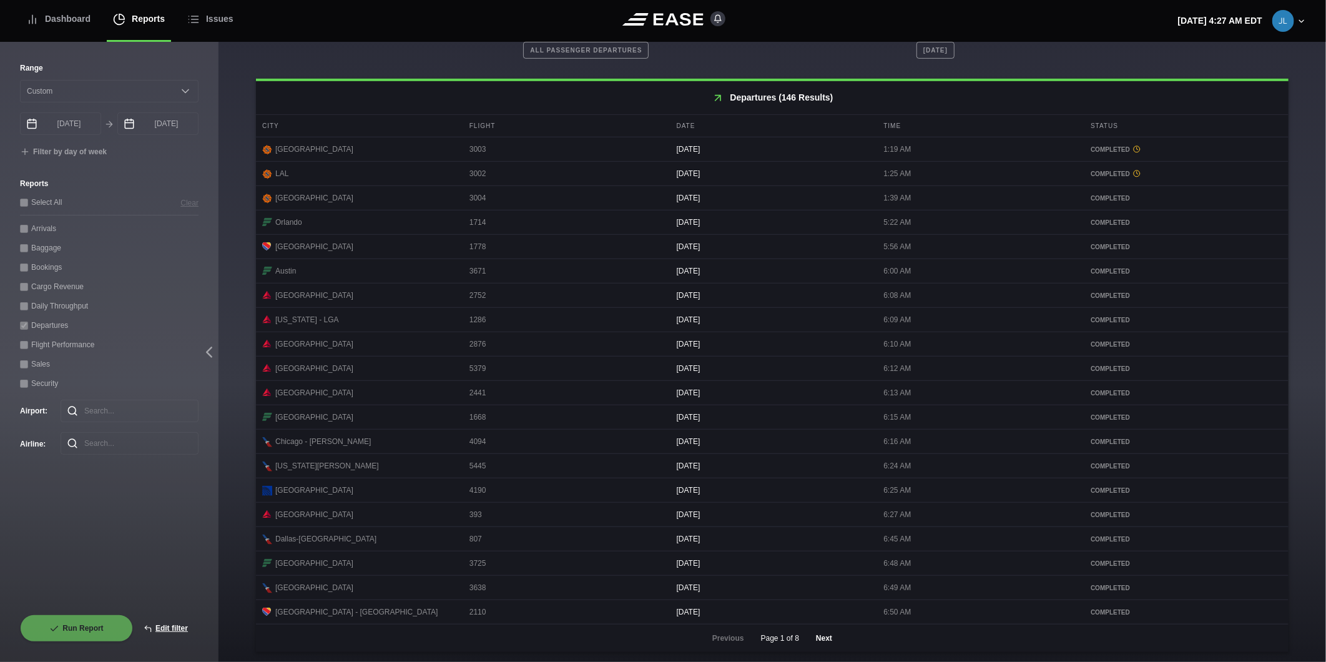
click at [820, 638] on button "Next" at bounding box center [823, 637] width 37 height 27
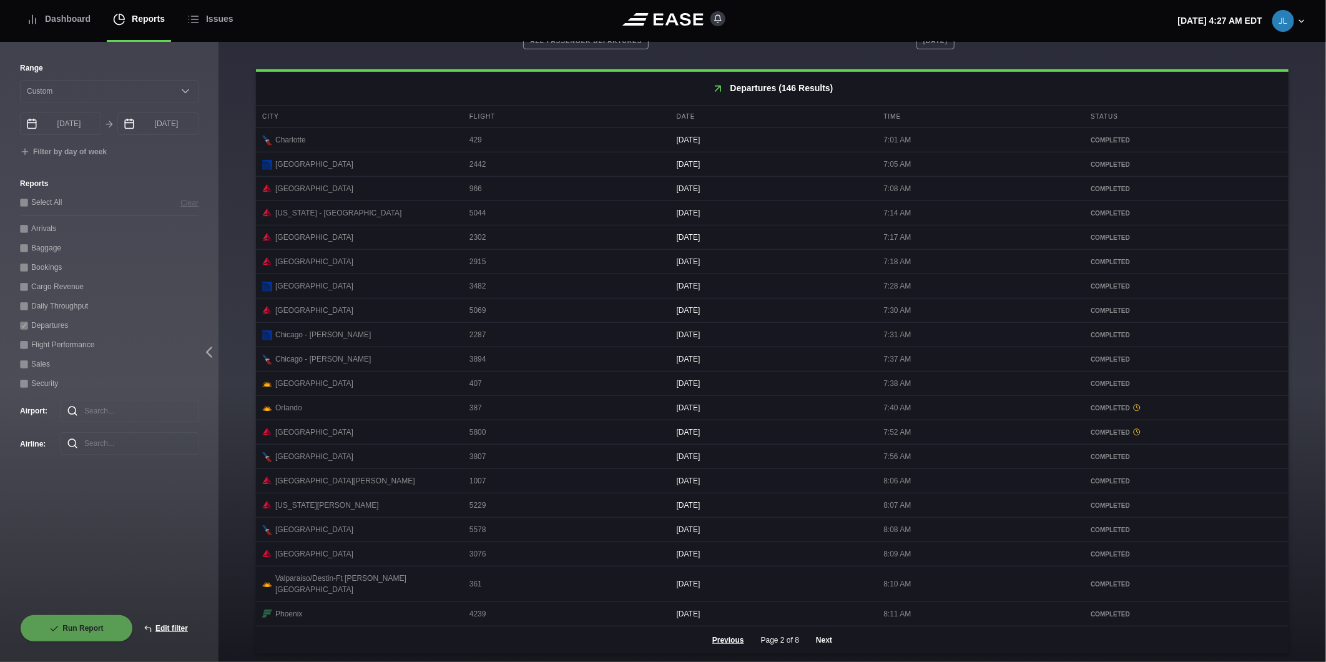
click at [820, 641] on button "Next" at bounding box center [823, 639] width 37 height 27
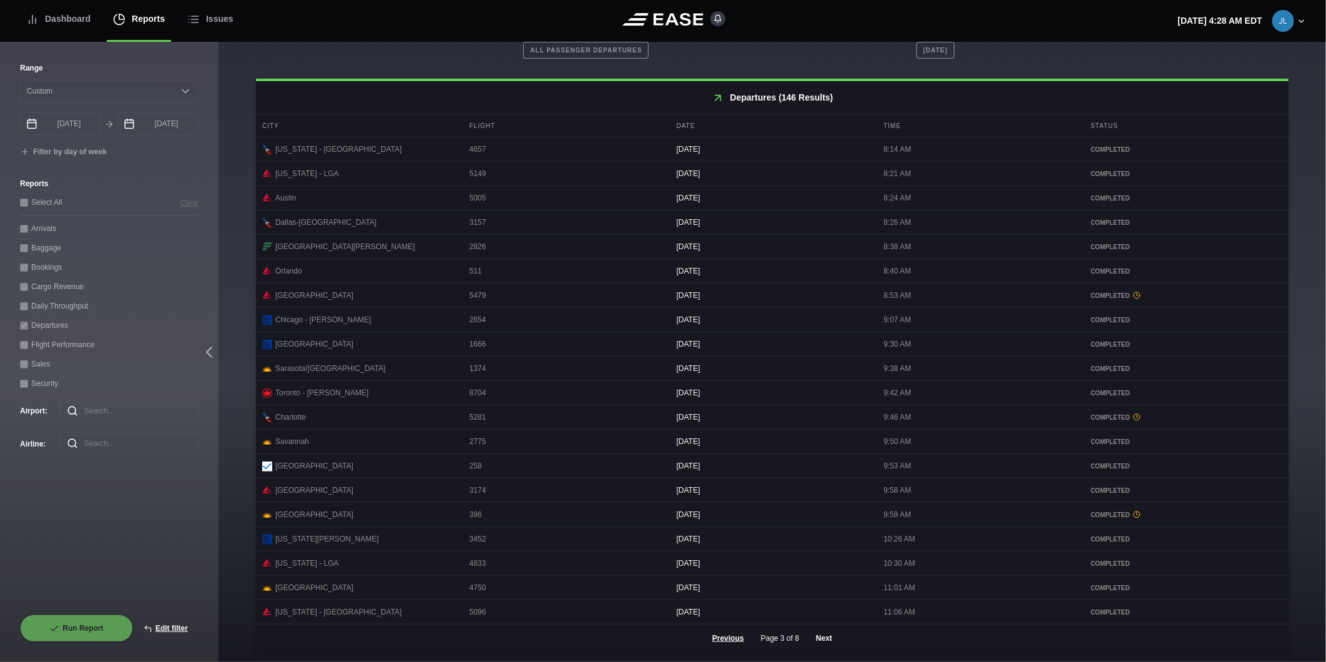
click at [819, 637] on button "Next" at bounding box center [823, 637] width 37 height 27
click at [820, 641] on button "Next" at bounding box center [823, 637] width 37 height 27
click at [818, 639] on button "Next" at bounding box center [823, 637] width 37 height 27
click at [819, 637] on button "Next" at bounding box center [823, 637] width 37 height 27
click at [813, 637] on button "Next" at bounding box center [823, 637] width 37 height 27
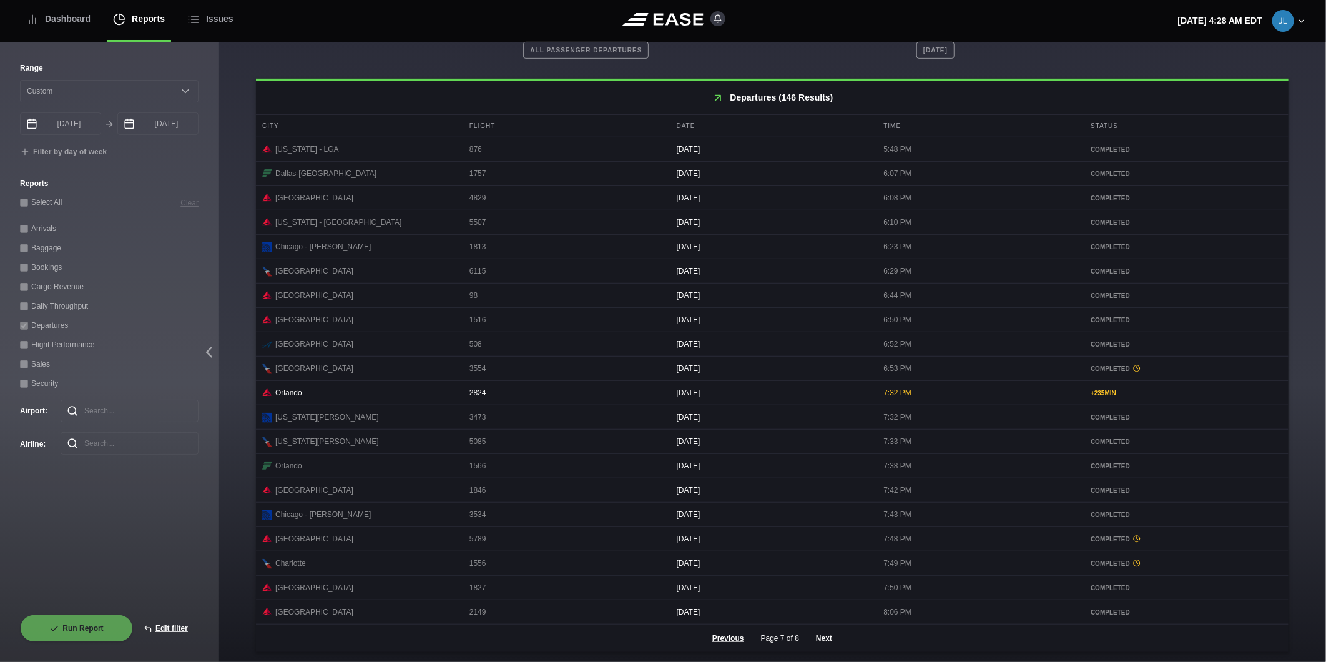
scroll to position [92, 0]
